Goal: Task Accomplishment & Management: Manage account settings

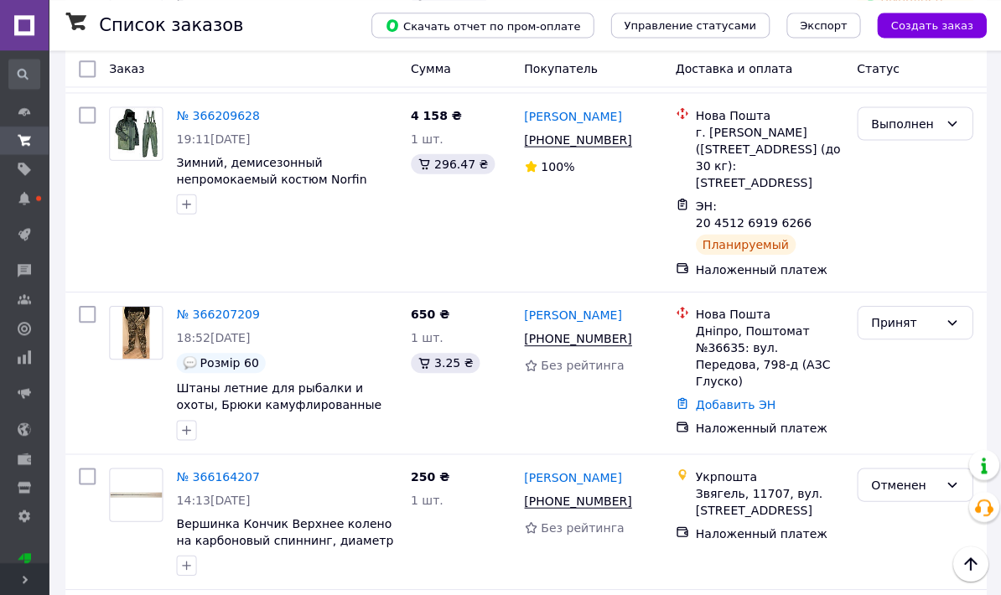
scroll to position [389, 0]
click at [244, 307] on link "№ 366207209" at bounding box center [217, 313] width 83 height 13
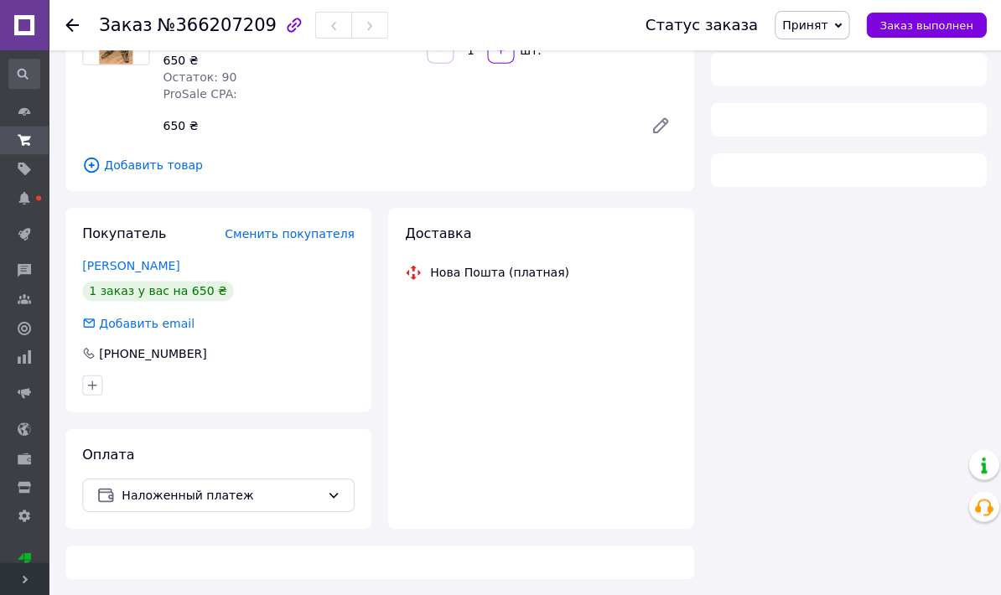
scroll to position [186, 0]
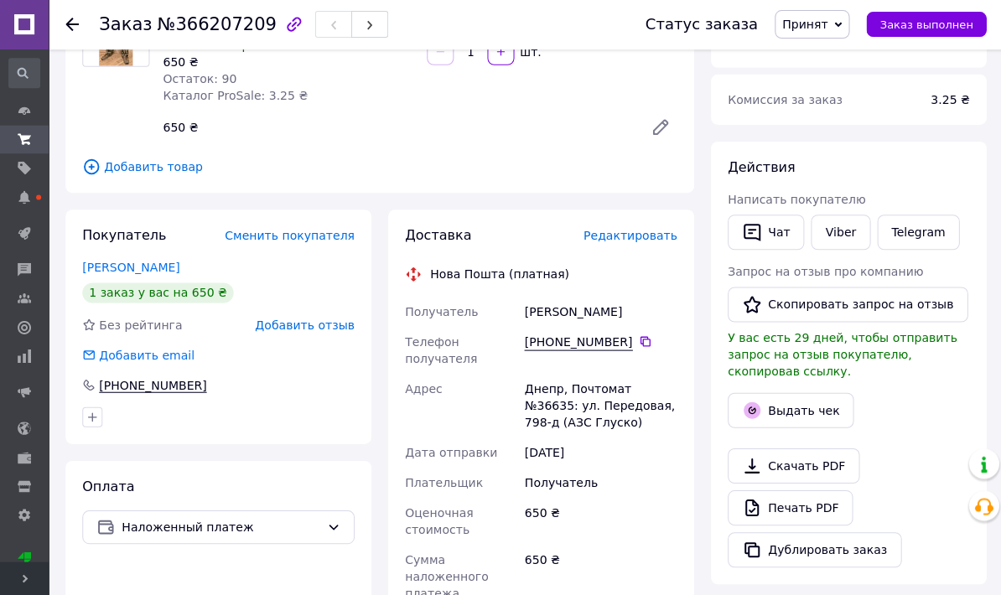
click at [790, 406] on button "Выдать чек" at bounding box center [789, 410] width 126 height 35
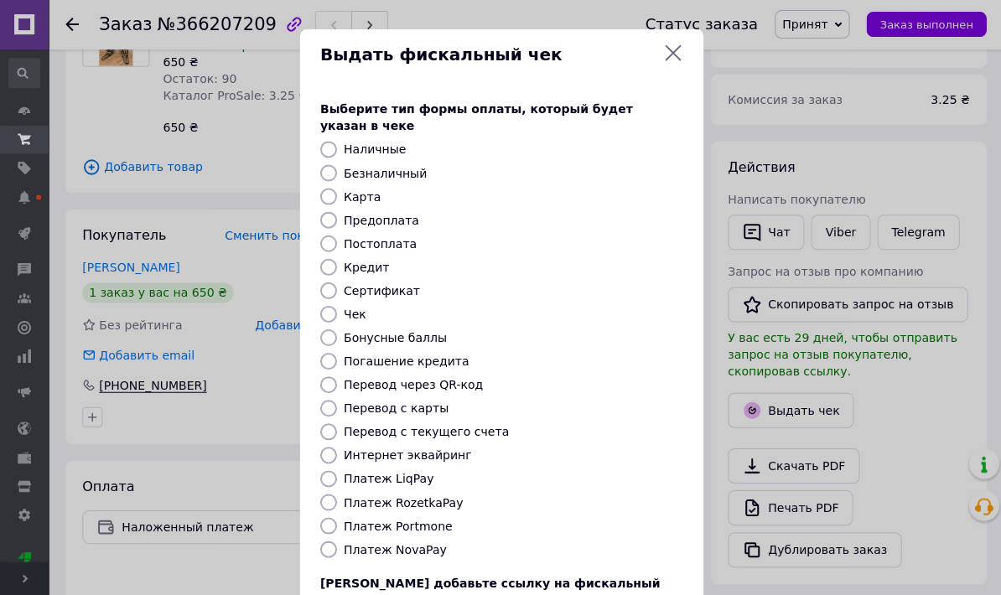
click at [402, 237] on label "Постоплата" at bounding box center [379, 243] width 73 height 13
click at [336, 236] on input "Постоплата" at bounding box center [327, 244] width 17 height 17
radio input "true"
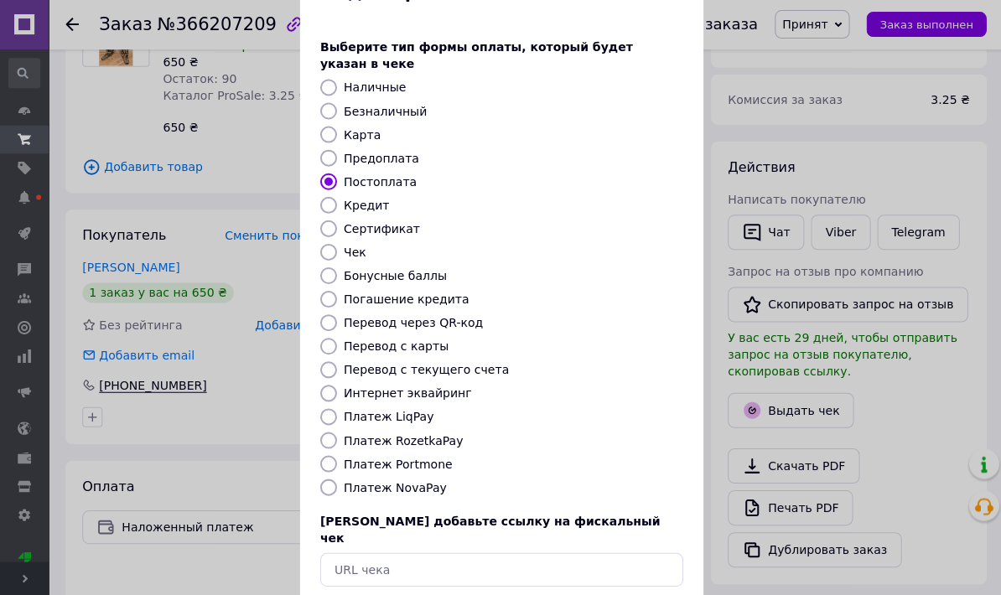
scroll to position [97, 0]
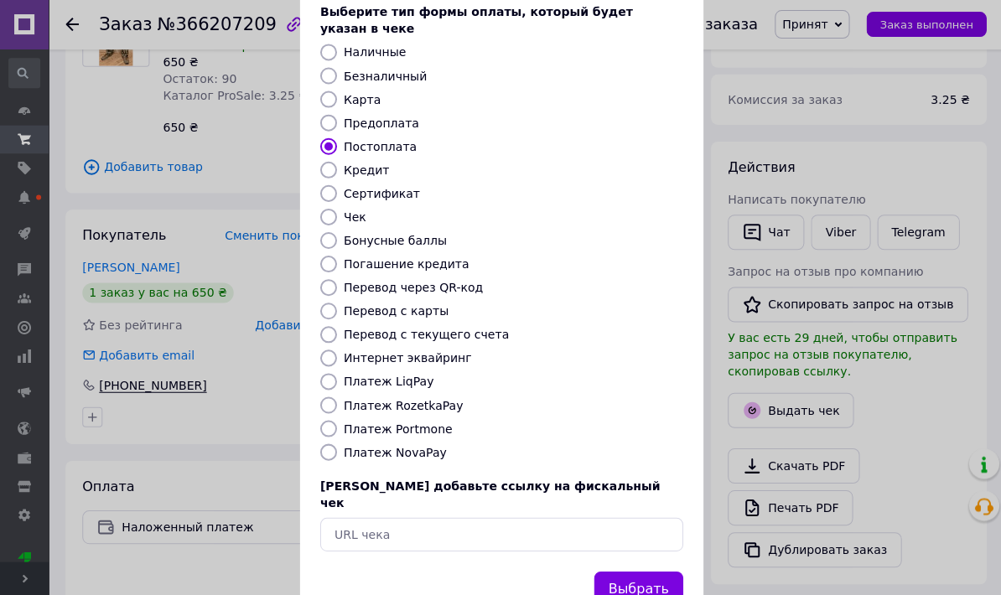
click at [660, 571] on button "Выбрать" at bounding box center [637, 589] width 89 height 36
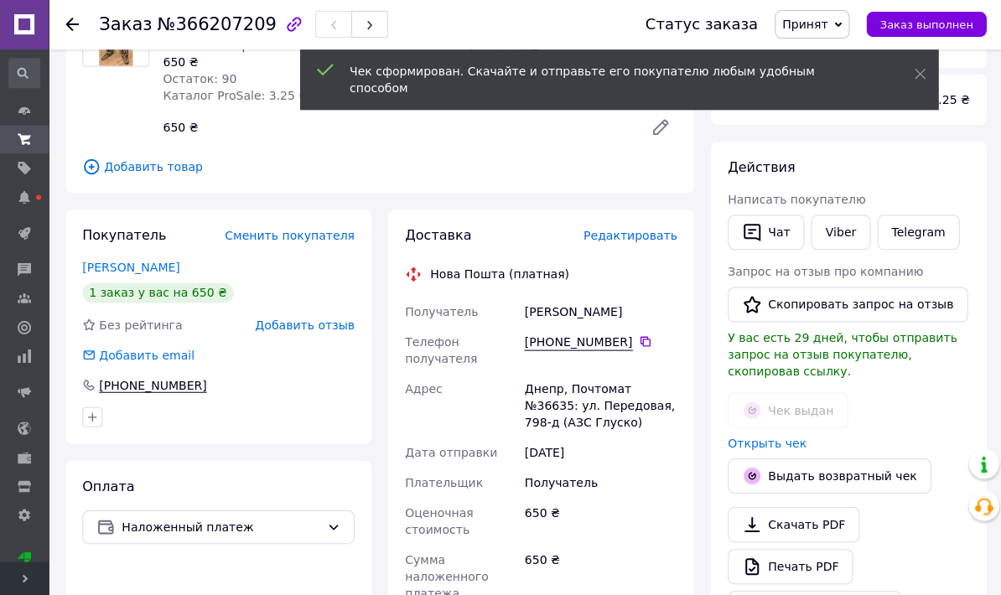
click at [651, 240] on span "Редактировать" at bounding box center [629, 236] width 94 height 13
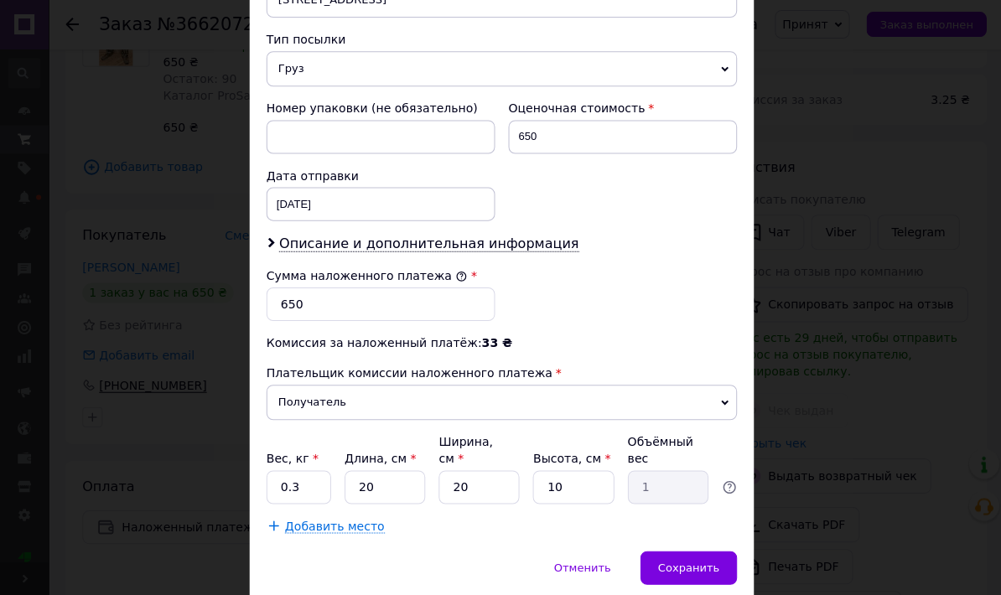
scroll to position [672, 0]
click at [697, 550] on div "Сохранить" at bounding box center [687, 567] width 96 height 34
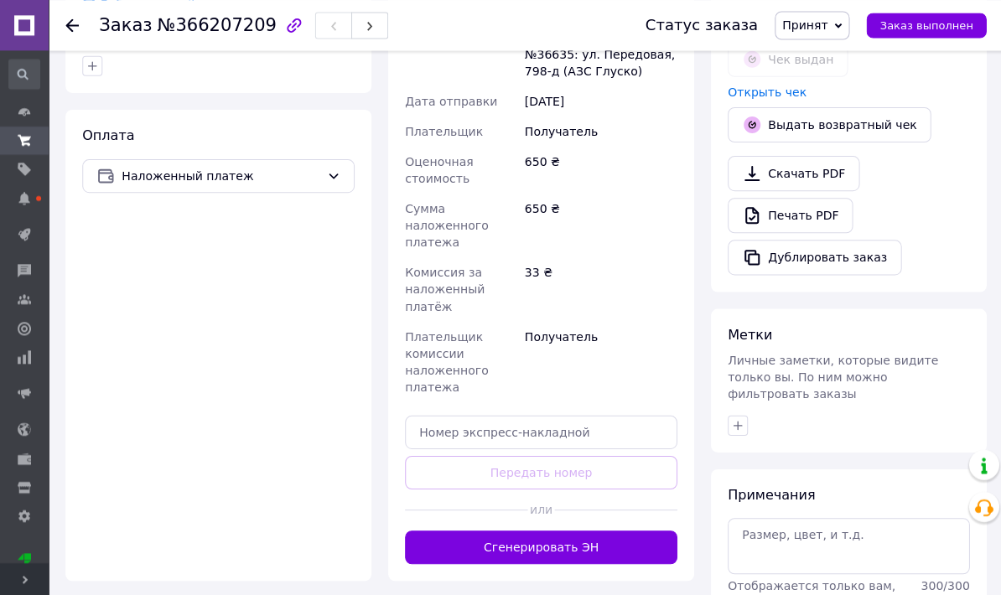
click at [642, 552] on button "Сгенерировать ЭН" at bounding box center [540, 546] width 272 height 34
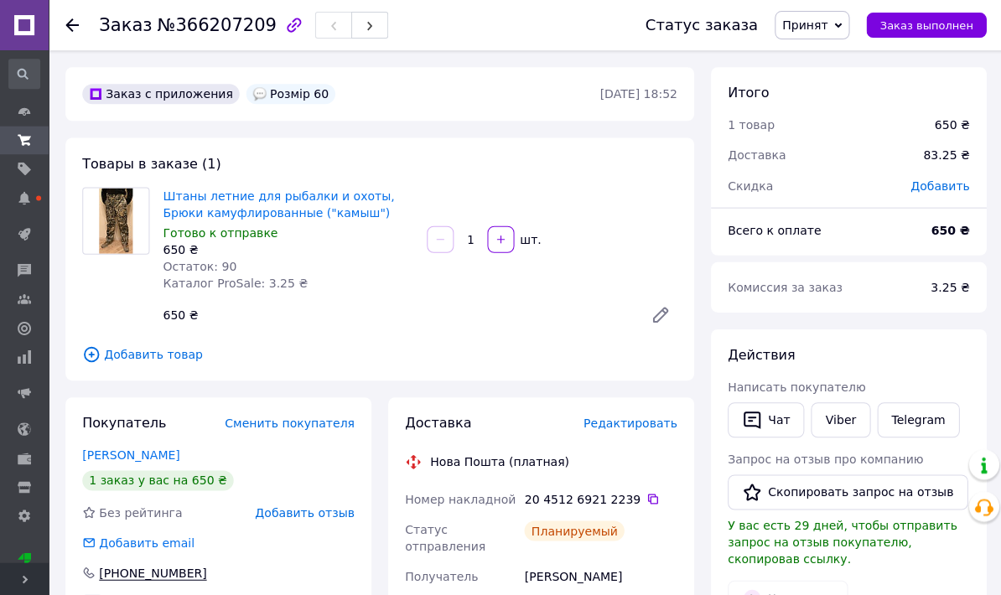
scroll to position [13, 0]
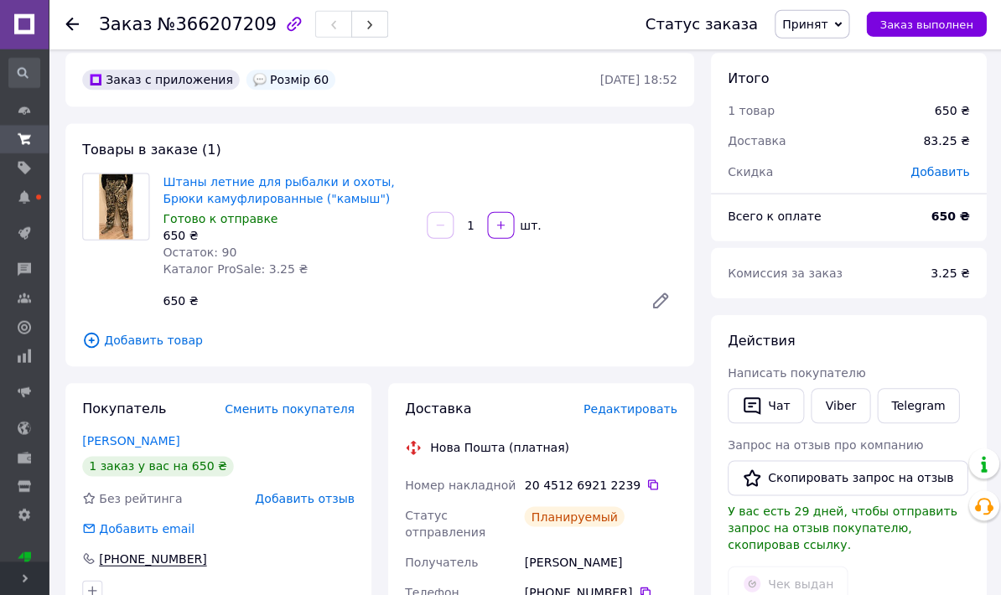
click at [963, 28] on span "Заказ выполнен" at bounding box center [924, 25] width 93 height 13
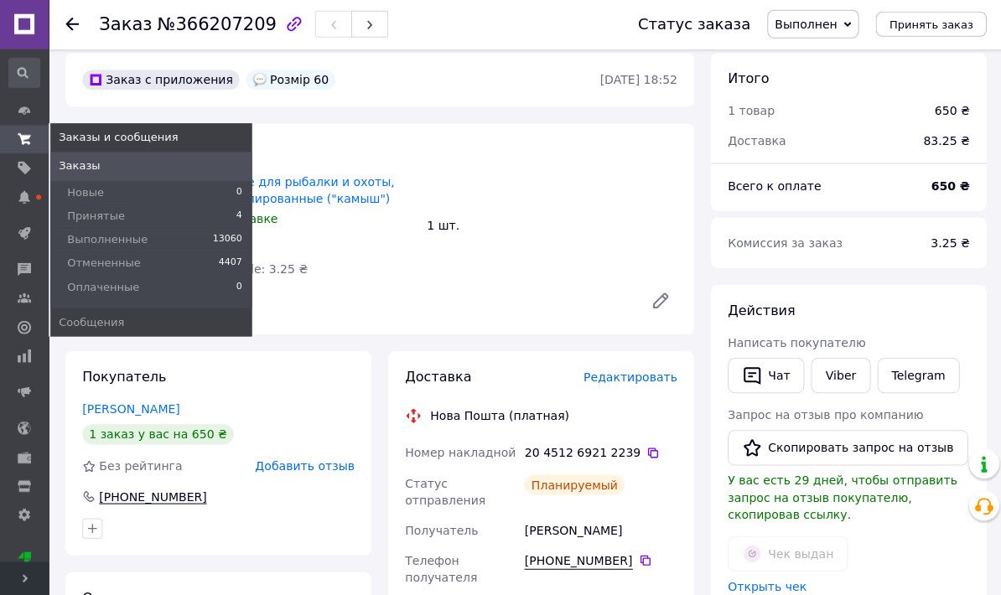
click at [197, 215] on li "Принятые 4" at bounding box center [150, 216] width 201 height 23
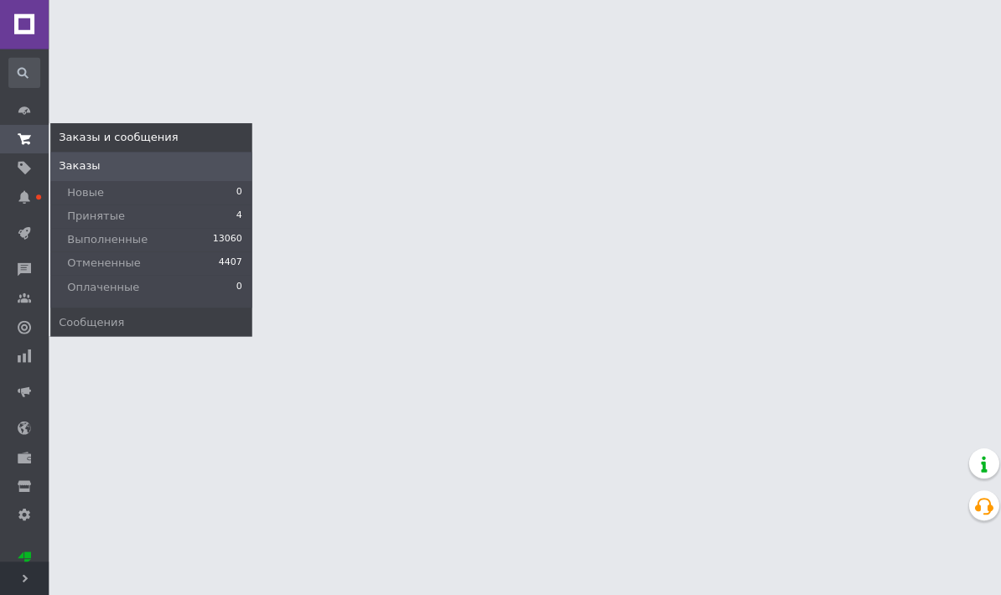
scroll to position [1, 0]
